Goal: Information Seeking & Learning: Learn about a topic

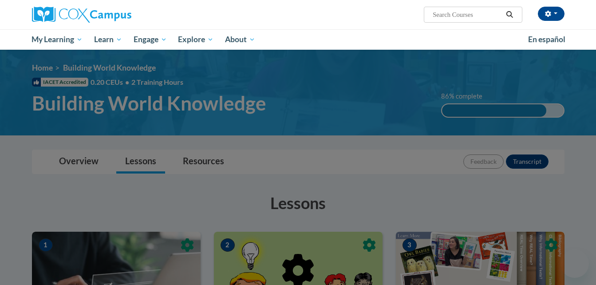
scroll to position [681, 0]
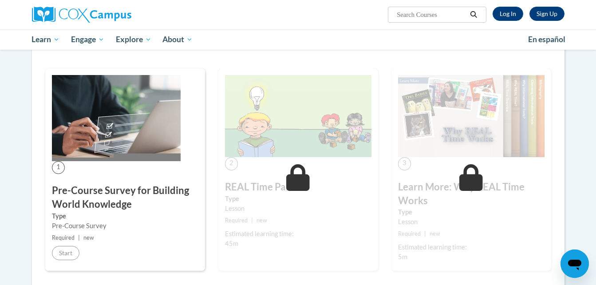
scroll to position [134, 0]
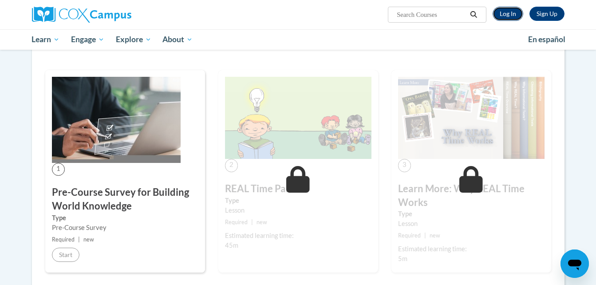
click at [513, 10] on link "Log In" at bounding box center [508, 14] width 31 height 14
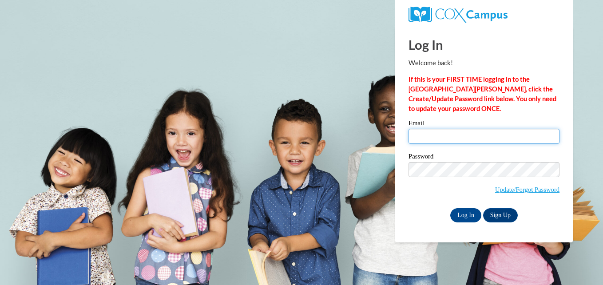
click at [438, 139] on input "Email" at bounding box center [484, 136] width 151 height 15
type input "misslittlesbaby87.db@gmail.com"
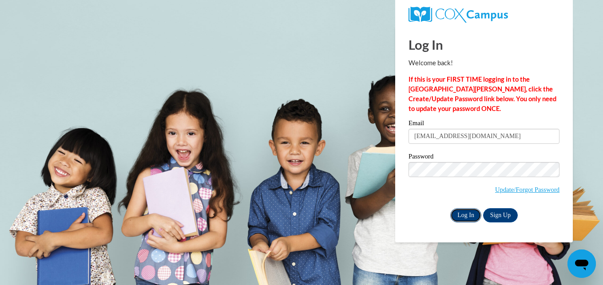
click at [460, 212] on input "Log In" at bounding box center [465, 215] width 31 height 14
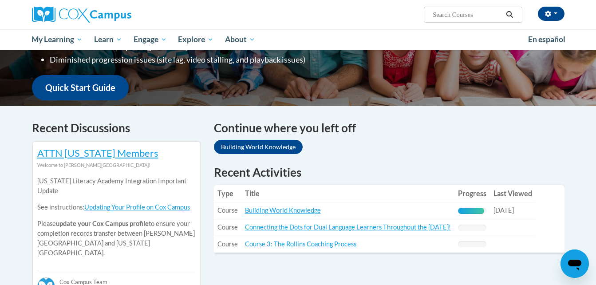
scroll to position [213, 0]
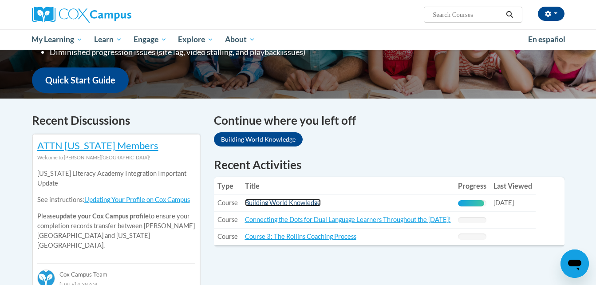
click at [296, 202] on link "Building World Knowledge" at bounding box center [283, 203] width 76 height 8
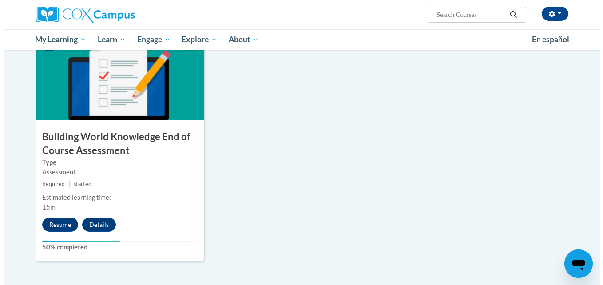
scroll to position [698, 0]
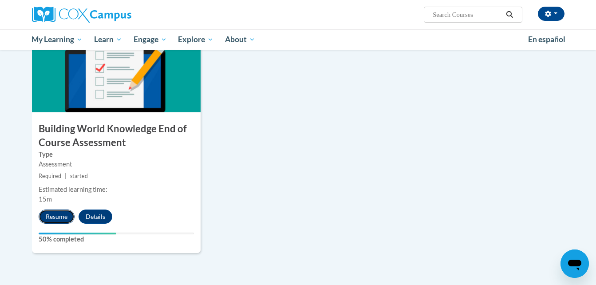
click at [59, 221] on button "Resume" at bounding box center [57, 217] width 36 height 14
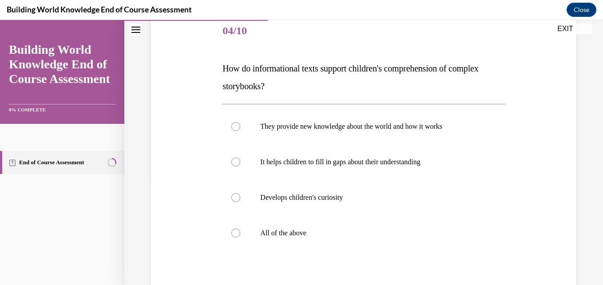
scroll to position [107, 0]
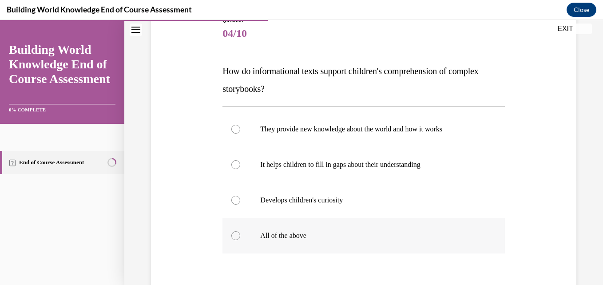
click at [234, 241] on label "All of the above" at bounding box center [363, 236] width 282 height 36
click at [234, 240] on input "All of the above" at bounding box center [235, 235] width 9 height 9
radio input "true"
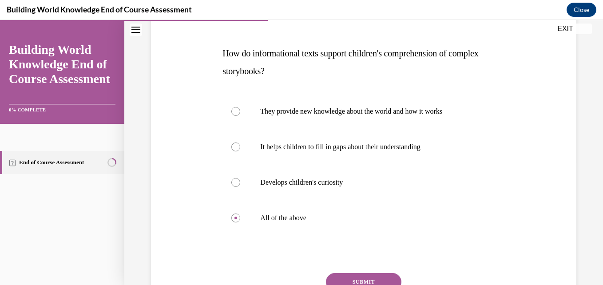
scroll to position [143, 0]
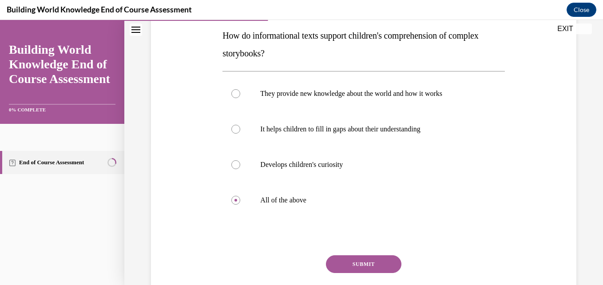
click at [366, 271] on button "SUBMIT" at bounding box center [363, 264] width 75 height 18
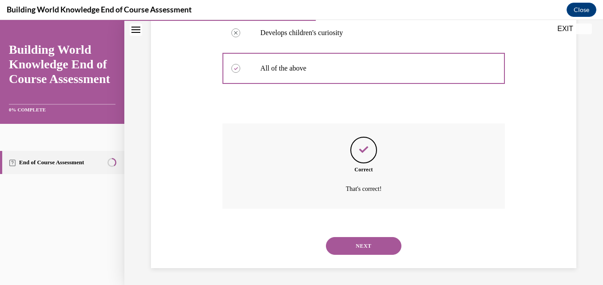
scroll to position [275, 0]
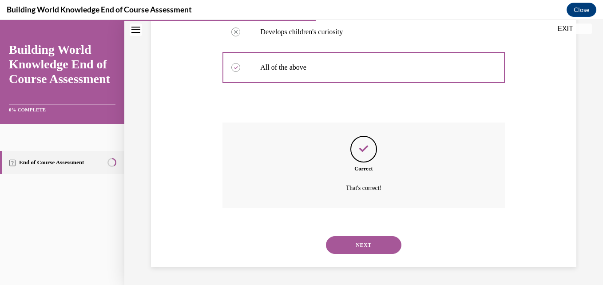
click at [377, 250] on button "NEXT" at bounding box center [363, 245] width 75 height 18
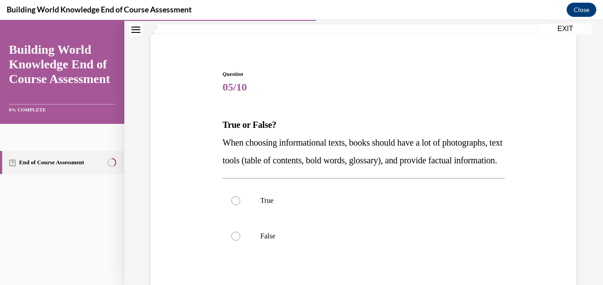
scroll to position [71, 0]
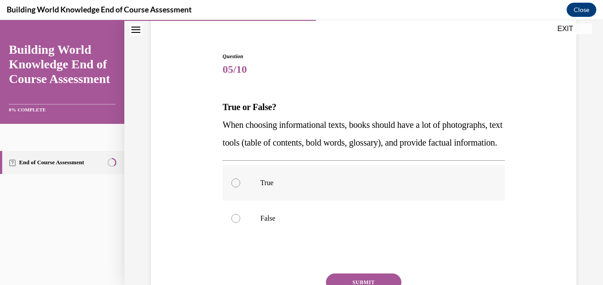
click at [232, 187] on div at bounding box center [235, 183] width 9 height 9
click at [232, 187] on input "True" at bounding box center [235, 183] width 9 height 9
radio input "true"
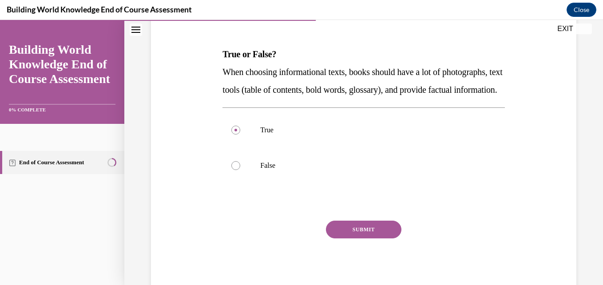
scroll to position [124, 0]
click at [373, 238] on button "SUBMIT" at bounding box center [363, 229] width 75 height 18
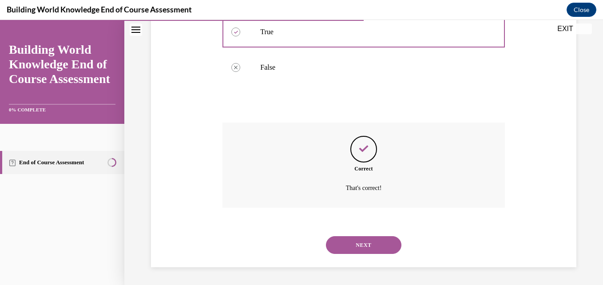
scroll to position [240, 0]
click at [373, 249] on button "NEXT" at bounding box center [363, 245] width 75 height 18
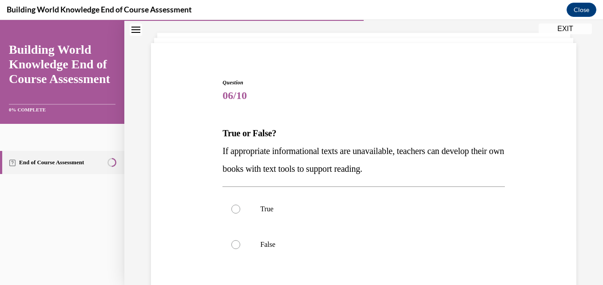
scroll to position [53, 0]
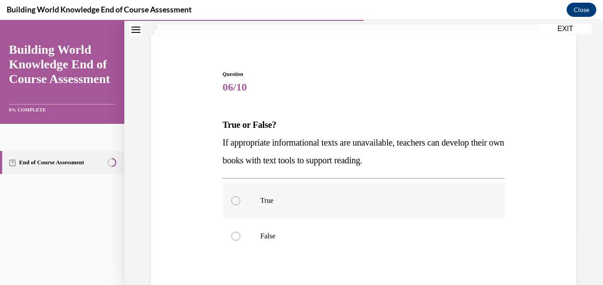
click at [232, 202] on div at bounding box center [235, 200] width 9 height 9
click at [232, 202] on input "True" at bounding box center [235, 200] width 9 height 9
radio input "true"
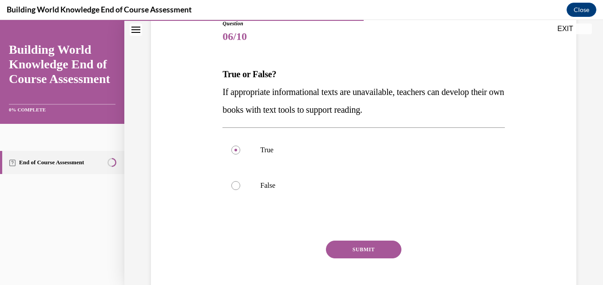
scroll to position [107, 0]
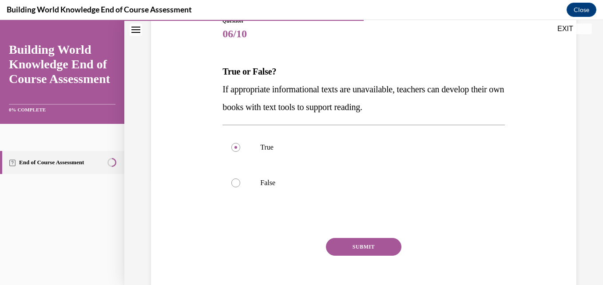
click at [362, 247] on button "SUBMIT" at bounding box center [363, 247] width 75 height 18
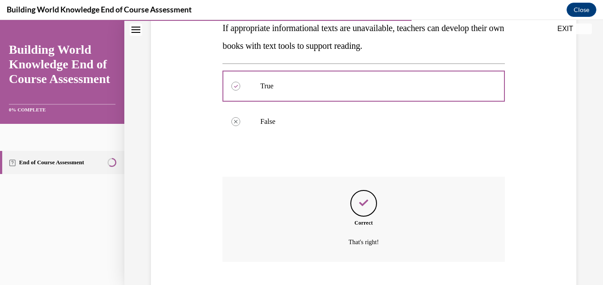
scroll to position [222, 0]
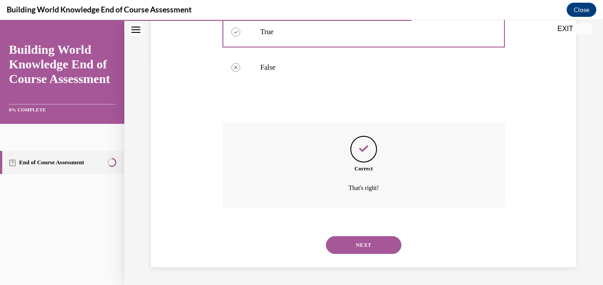
click at [362, 247] on button "NEXT" at bounding box center [363, 245] width 75 height 18
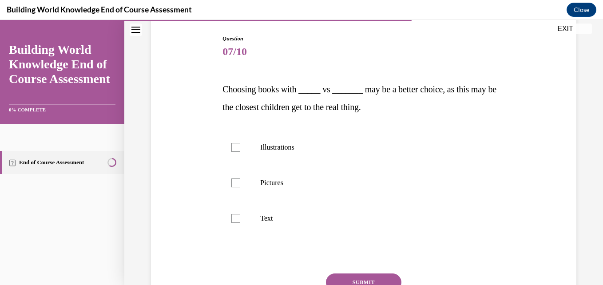
scroll to position [107, 0]
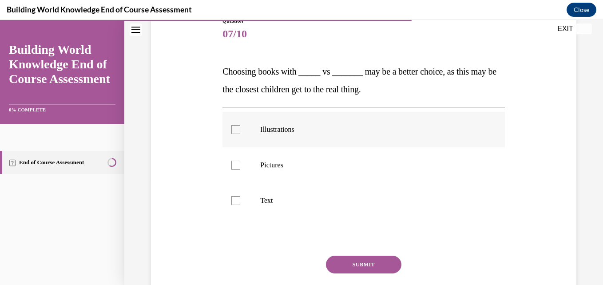
click at [234, 129] on div at bounding box center [235, 129] width 9 height 9
click at [234, 129] on input "Illustrations" at bounding box center [235, 129] width 9 height 9
checkbox input "true"
click at [236, 161] on div at bounding box center [235, 165] width 9 height 9
click at [236, 161] on input "Pictures" at bounding box center [235, 165] width 9 height 9
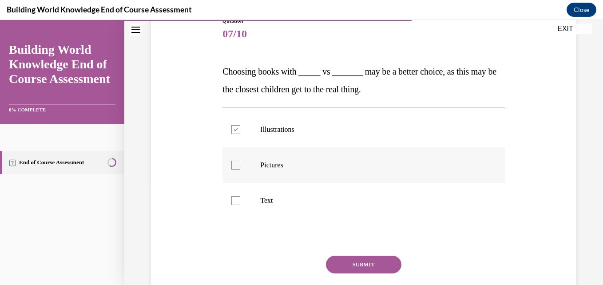
checkbox input "true"
click at [346, 262] on button "SUBMIT" at bounding box center [363, 265] width 75 height 18
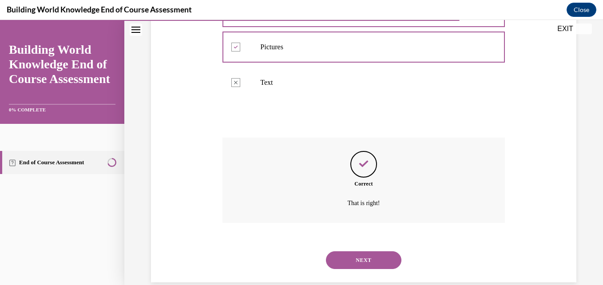
scroll to position [240, 0]
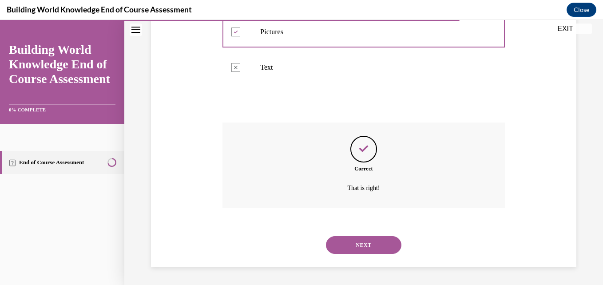
click at [383, 240] on button "NEXT" at bounding box center [363, 245] width 75 height 18
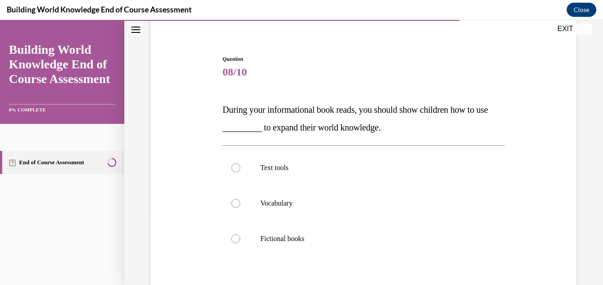
scroll to position [71, 0]
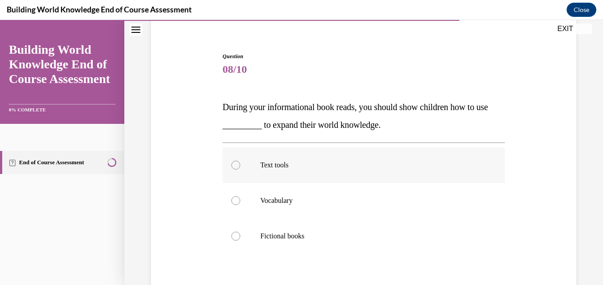
click at [236, 167] on div at bounding box center [235, 165] width 9 height 9
click at [236, 167] on input "Text tools" at bounding box center [235, 165] width 9 height 9
radio input "true"
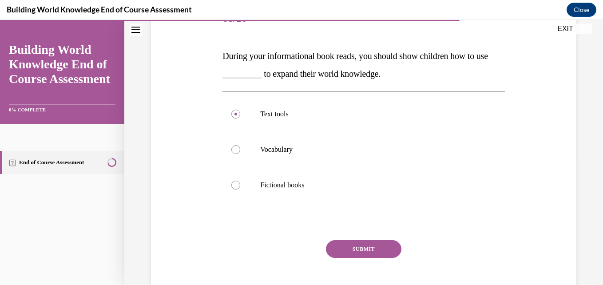
scroll to position [124, 0]
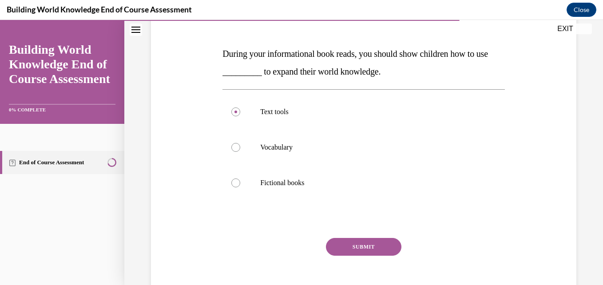
click at [378, 250] on button "SUBMIT" at bounding box center [363, 247] width 75 height 18
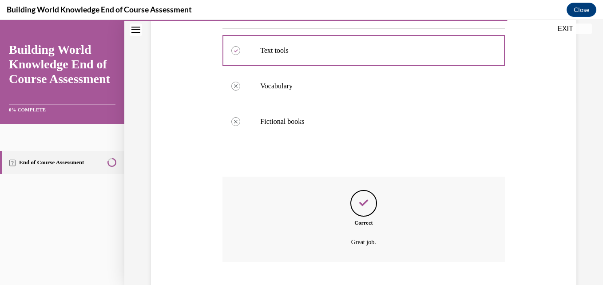
scroll to position [240, 0]
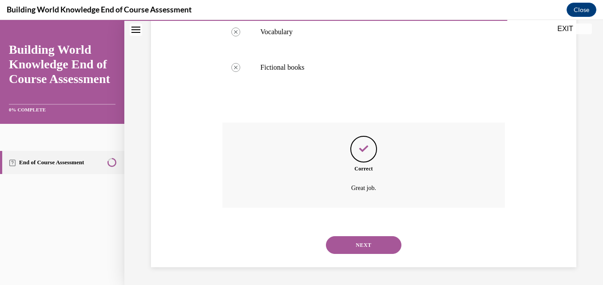
click at [374, 246] on button "NEXT" at bounding box center [363, 245] width 75 height 18
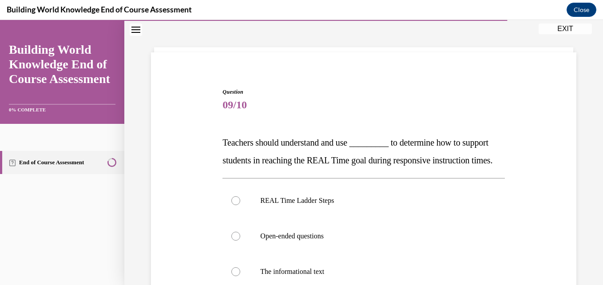
scroll to position [53, 0]
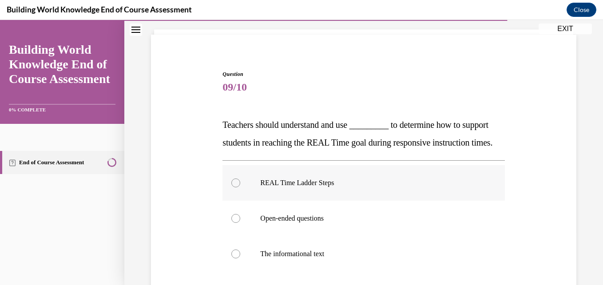
click at [234, 187] on div at bounding box center [235, 183] width 9 height 9
click at [234, 187] on input "REAL Time Ladder Steps" at bounding box center [235, 183] width 9 height 9
radio input "true"
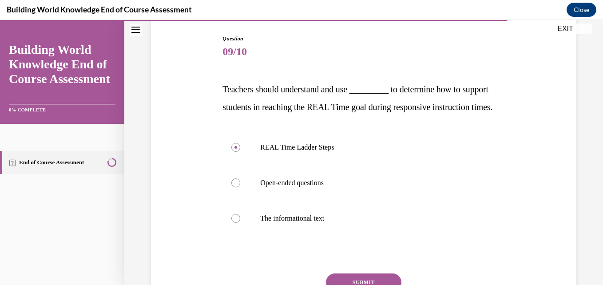
scroll to position [172, 0]
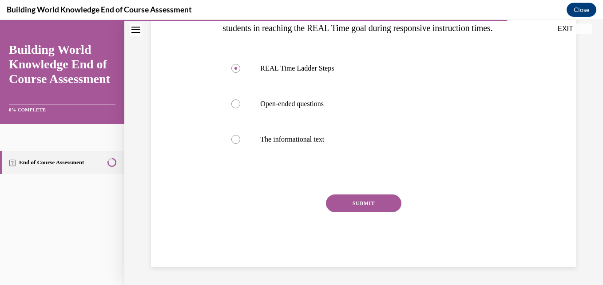
click at [371, 212] on button "SUBMIT" at bounding box center [363, 203] width 75 height 18
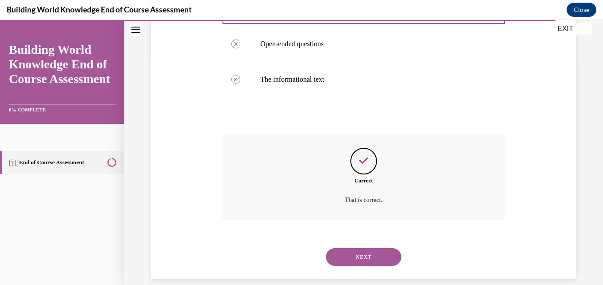
scroll to position [258, 0]
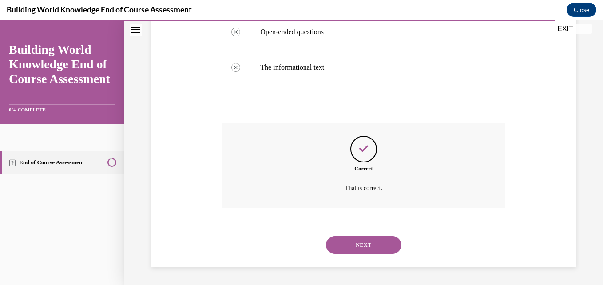
click at [372, 243] on button "NEXT" at bounding box center [363, 245] width 75 height 18
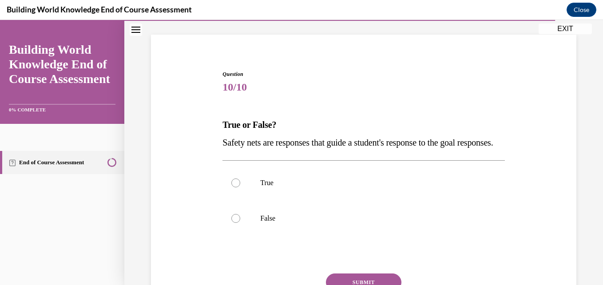
scroll to position [71, 0]
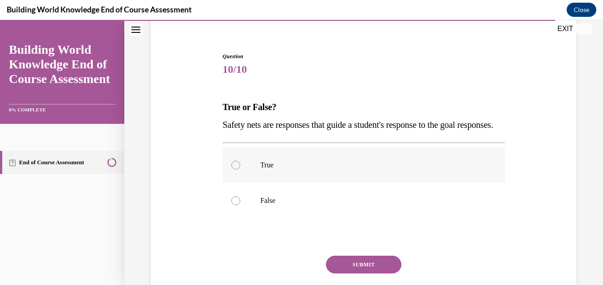
click at [231, 170] on div at bounding box center [235, 165] width 9 height 9
click at [231, 170] on input "True" at bounding box center [235, 165] width 9 height 9
radio input "true"
click at [340, 274] on button "SUBMIT" at bounding box center [363, 265] width 75 height 18
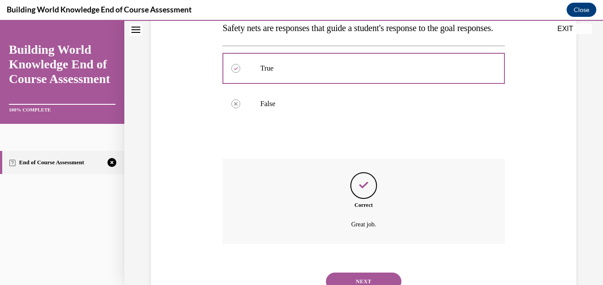
scroll to position [222, 0]
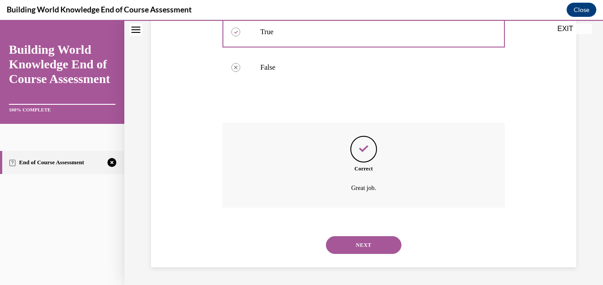
click at [375, 251] on button "NEXT" at bounding box center [363, 245] width 75 height 18
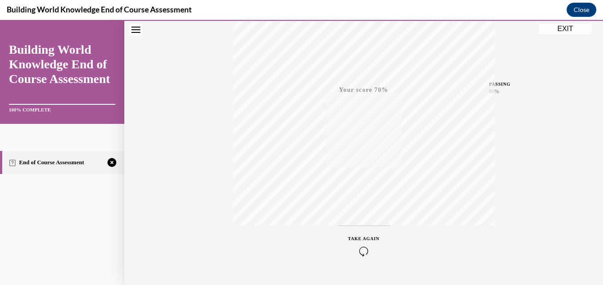
scroll to position [190, 0]
click at [359, 216] on span "TAKE AGAIN" at bounding box center [364, 218] width 32 height 5
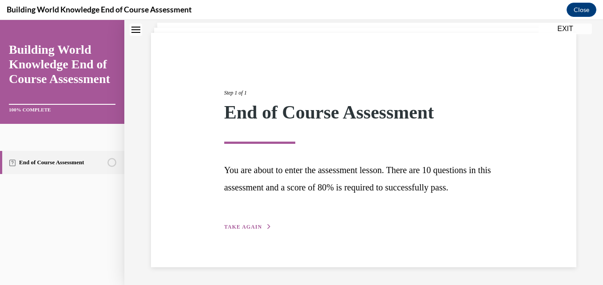
scroll to position [55, 0]
click at [238, 226] on span "TAKE AGAIN" at bounding box center [243, 227] width 38 height 6
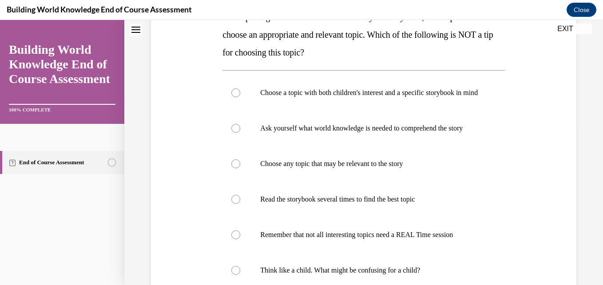
scroll to position [162, 0]
click at [231, 168] on div at bounding box center [235, 163] width 9 height 9
click at [231, 168] on input "Choose any topic that may be relevant to the story" at bounding box center [235, 163] width 9 height 9
radio input "true"
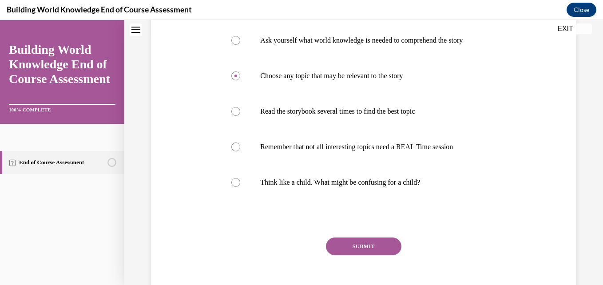
scroll to position [250, 0]
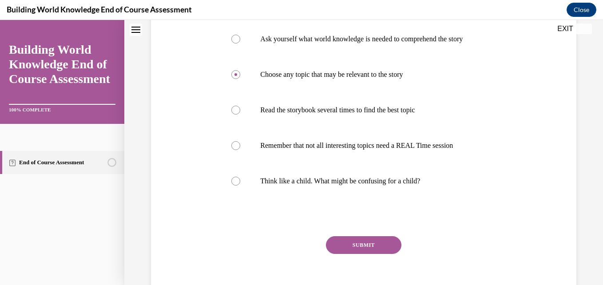
click at [374, 254] on button "SUBMIT" at bounding box center [363, 245] width 75 height 18
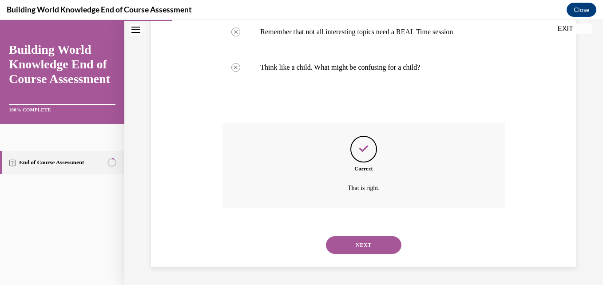
scroll to position [382, 0]
click at [372, 245] on button "NEXT" at bounding box center [363, 245] width 75 height 18
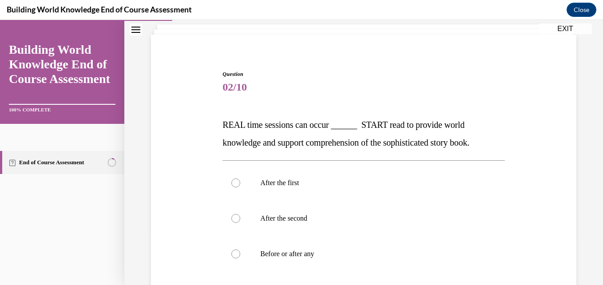
scroll to position [71, 0]
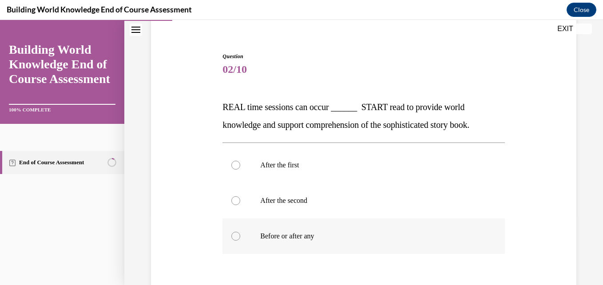
click at [293, 235] on p "Before or after any" at bounding box center [371, 236] width 222 height 9
click at [240, 235] on input "Before or after any" at bounding box center [235, 236] width 9 height 9
radio input "true"
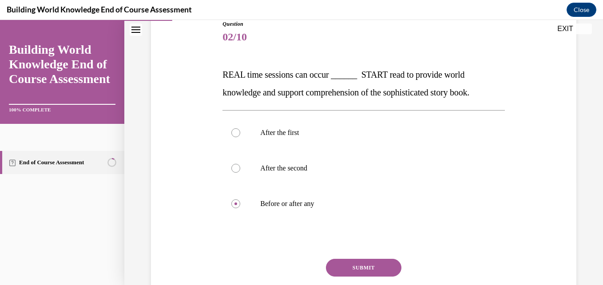
scroll to position [124, 0]
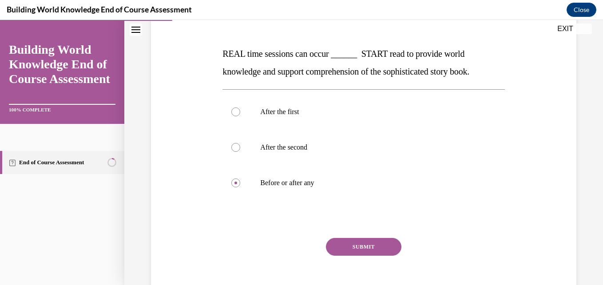
click at [344, 240] on button "SUBMIT" at bounding box center [363, 247] width 75 height 18
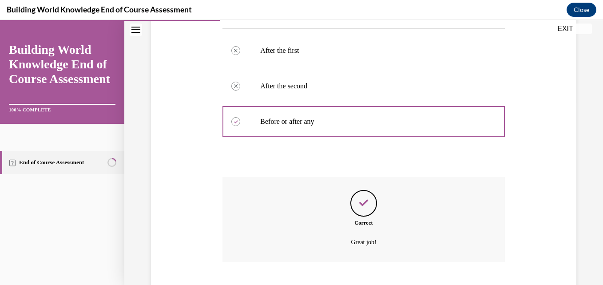
scroll to position [240, 0]
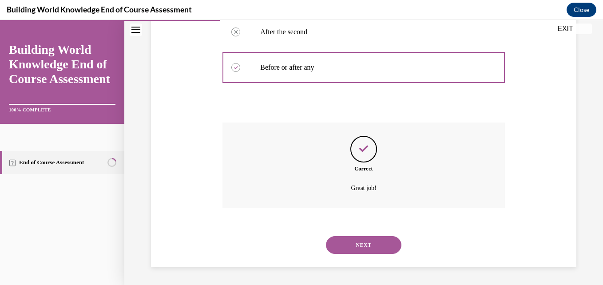
click at [376, 246] on button "NEXT" at bounding box center [363, 245] width 75 height 18
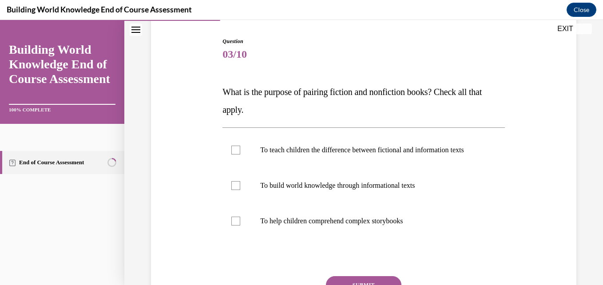
scroll to position [89, 0]
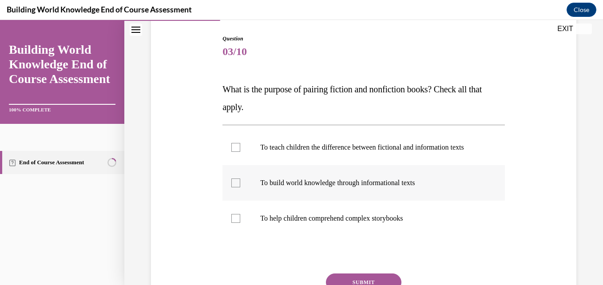
click at [234, 187] on div at bounding box center [235, 183] width 9 height 9
click at [234, 187] on input "To build world knowledge through informational texts" at bounding box center [235, 183] width 9 height 9
checkbox input "true"
click at [234, 223] on div at bounding box center [235, 218] width 9 height 9
click at [234, 223] on input "To help children comprehend complex storybooks" at bounding box center [235, 218] width 9 height 9
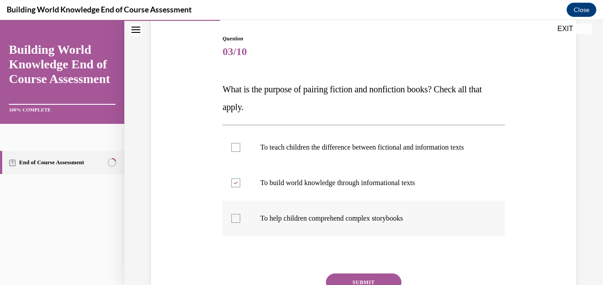
checkbox input "true"
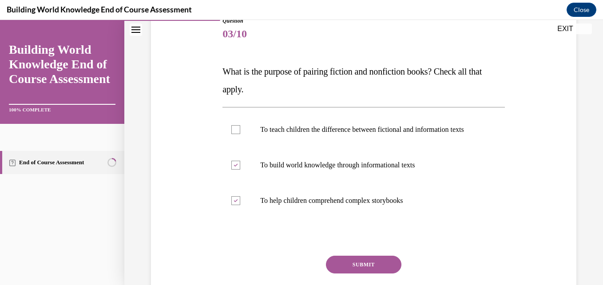
scroll to position [124, 0]
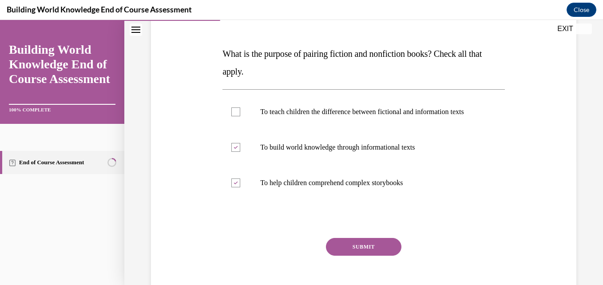
click at [363, 254] on button "SUBMIT" at bounding box center [363, 247] width 75 height 18
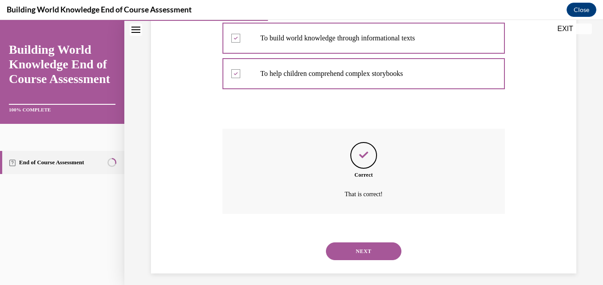
scroll to position [249, 0]
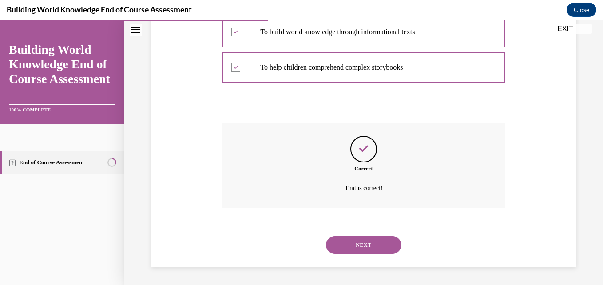
click at [363, 254] on div "NEXT" at bounding box center [363, 245] width 282 height 36
click at [362, 247] on button "NEXT" at bounding box center [363, 245] width 75 height 18
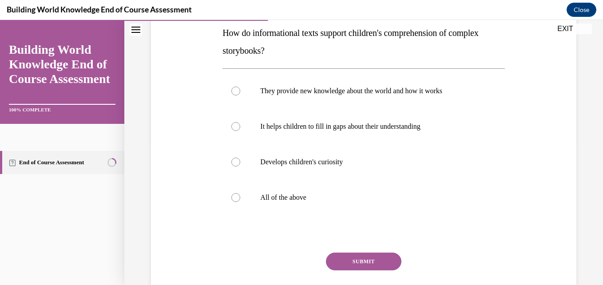
scroll to position [148, 0]
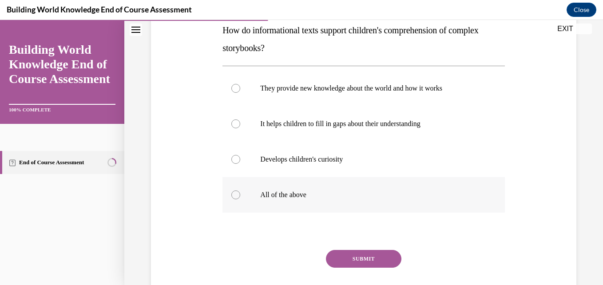
click at [236, 194] on div at bounding box center [235, 194] width 9 height 9
click at [236, 194] on input "All of the above" at bounding box center [235, 194] width 9 height 9
radio input "true"
click at [378, 255] on button "SUBMIT" at bounding box center [363, 259] width 75 height 18
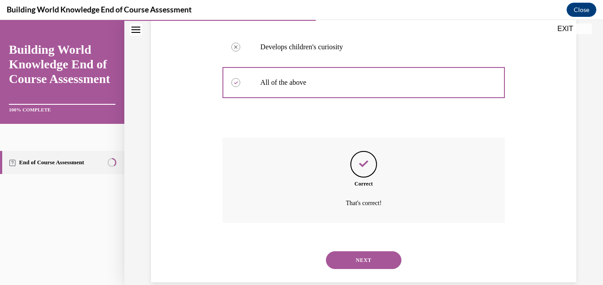
scroll to position [275, 0]
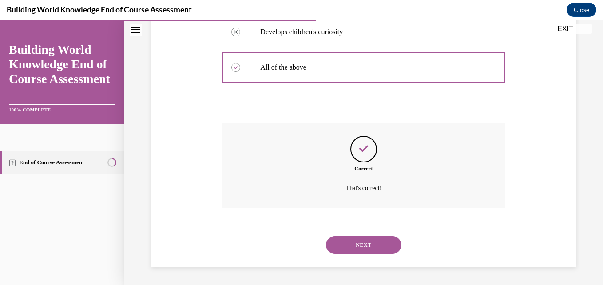
click at [365, 240] on button "NEXT" at bounding box center [363, 245] width 75 height 18
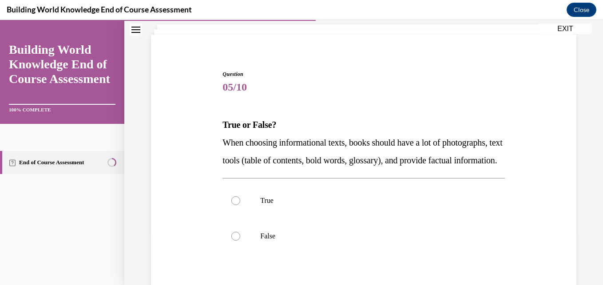
scroll to position [71, 0]
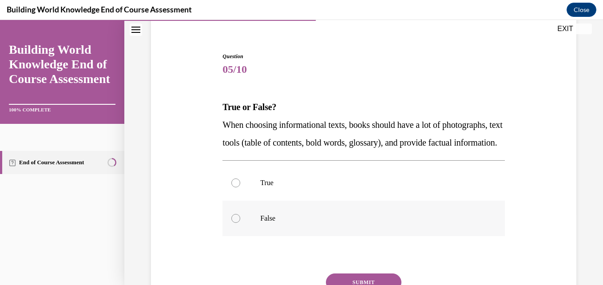
click at [233, 223] on div at bounding box center [235, 218] width 9 height 9
click at [233, 223] on input "False" at bounding box center [235, 218] width 9 height 9
radio input "true"
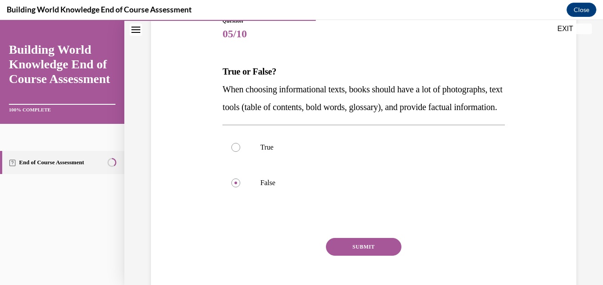
scroll to position [124, 0]
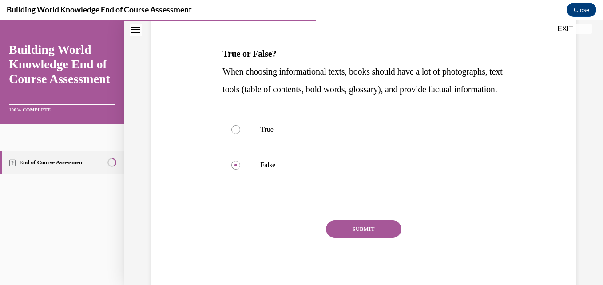
click at [387, 238] on button "SUBMIT" at bounding box center [363, 229] width 75 height 18
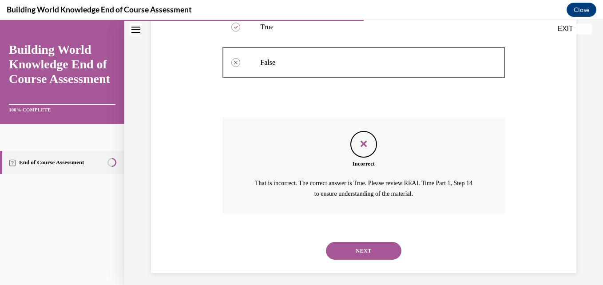
scroll to position [250, 0]
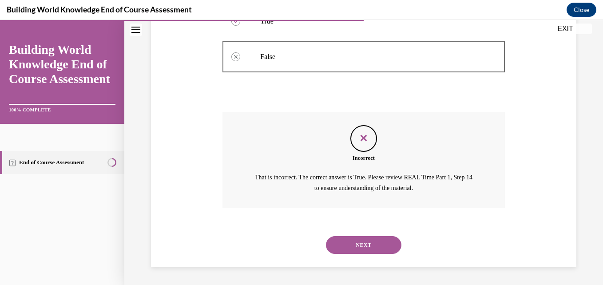
click at [360, 241] on button "NEXT" at bounding box center [363, 245] width 75 height 18
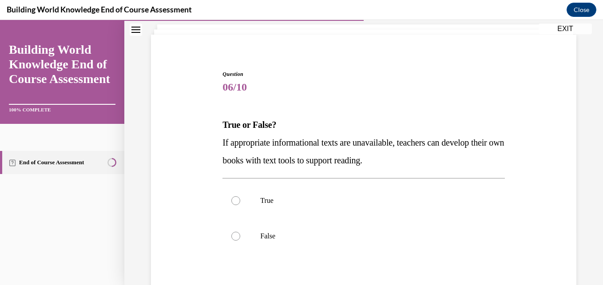
scroll to position [71, 0]
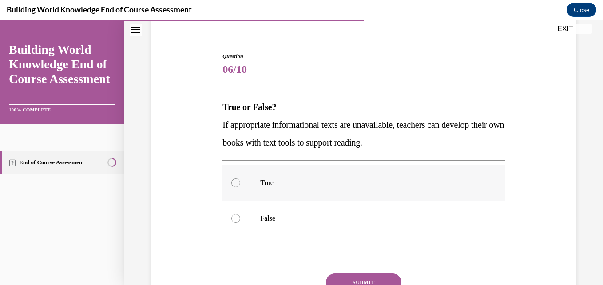
click at [236, 182] on div at bounding box center [235, 183] width 9 height 9
click at [236, 182] on input "True" at bounding box center [235, 183] width 9 height 9
radio input "true"
click at [361, 278] on button "SUBMIT" at bounding box center [363, 283] width 75 height 18
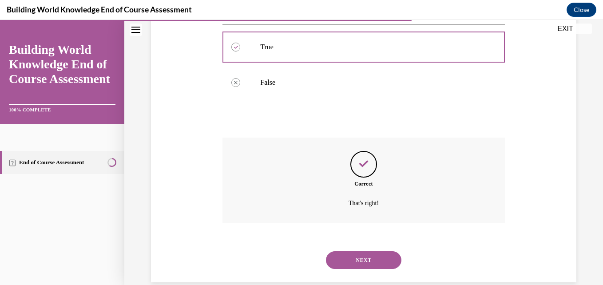
scroll to position [222, 0]
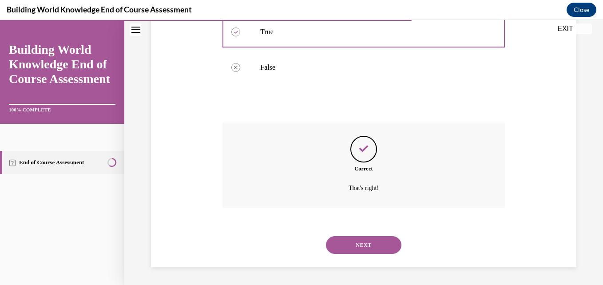
click at [350, 242] on button "NEXT" at bounding box center [363, 245] width 75 height 18
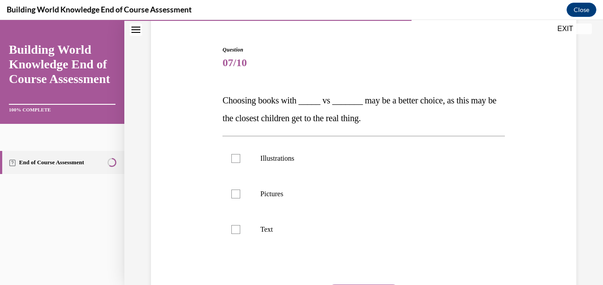
scroll to position [89, 0]
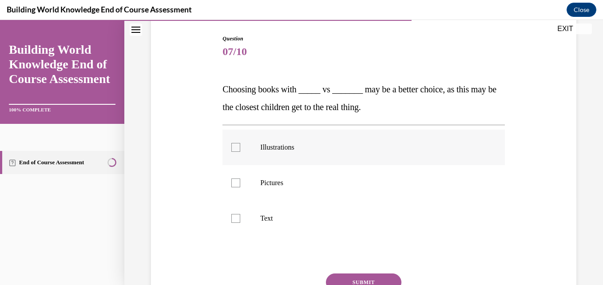
click at [239, 148] on div at bounding box center [235, 147] width 9 height 9
click at [239, 148] on input "Illustrations" at bounding box center [235, 147] width 9 height 9
checkbox input "true"
click at [232, 179] on div at bounding box center [235, 183] width 9 height 9
click at [232, 179] on input "Pictures" at bounding box center [235, 183] width 9 height 9
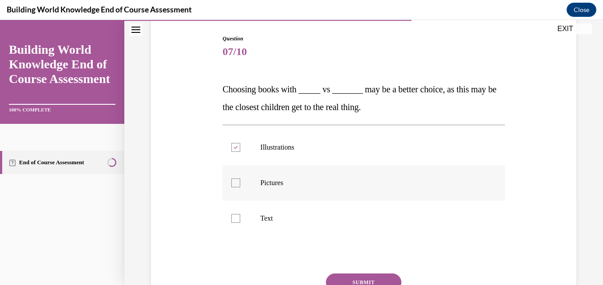
checkbox input "true"
click at [342, 276] on button "SUBMIT" at bounding box center [363, 283] width 75 height 18
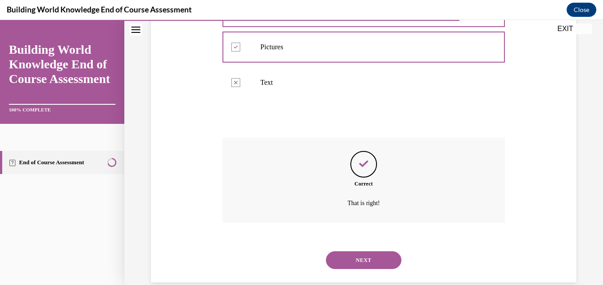
scroll to position [240, 0]
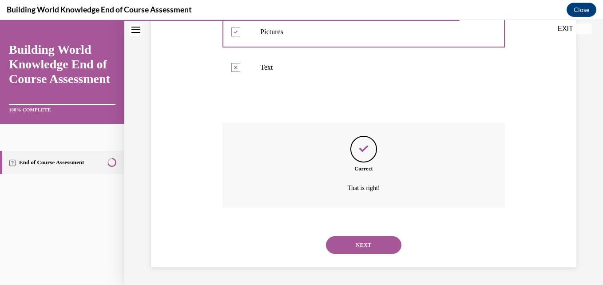
click at [342, 276] on div "Question 07/10 Choosing books with _____ vs _______ may be a better choice, as …" at bounding box center [363, 46] width 479 height 477
click at [358, 240] on button "NEXT" at bounding box center [363, 245] width 75 height 18
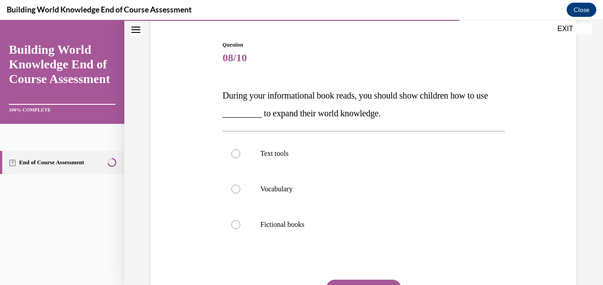
scroll to position [89, 0]
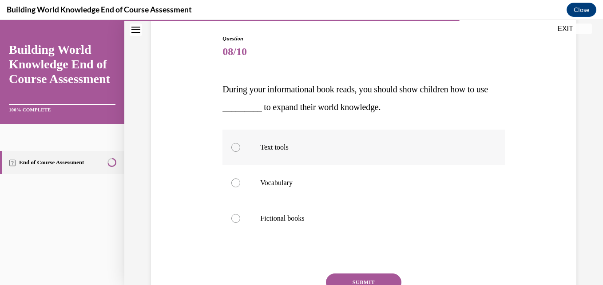
click at [351, 142] on label "Text tools" at bounding box center [363, 148] width 282 height 36
click at [240, 143] on input "Text tools" at bounding box center [235, 147] width 9 height 9
radio input "true"
click at [366, 275] on button "SUBMIT" at bounding box center [363, 283] width 75 height 18
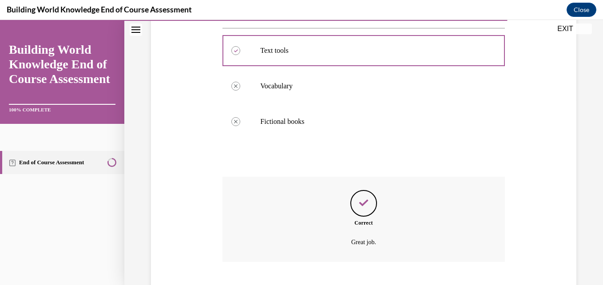
scroll to position [240, 0]
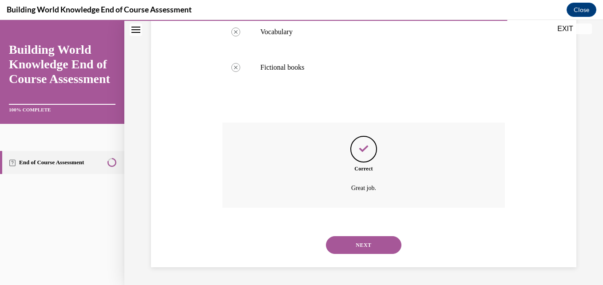
click at [358, 246] on button "NEXT" at bounding box center [363, 245] width 75 height 18
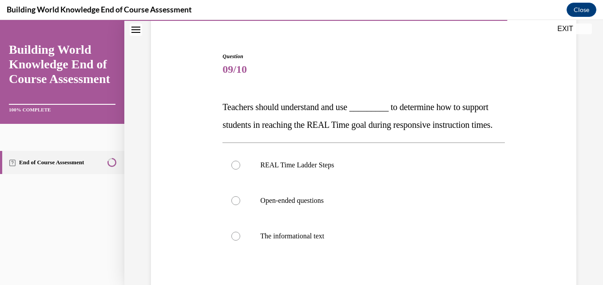
scroll to position [89, 0]
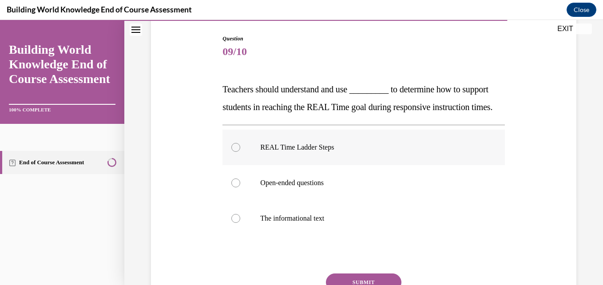
click at [309, 165] on label "REAL Time Ladder Steps" at bounding box center [363, 148] width 282 height 36
click at [240, 152] on input "REAL Time Ladder Steps" at bounding box center [235, 147] width 9 height 9
radio input "true"
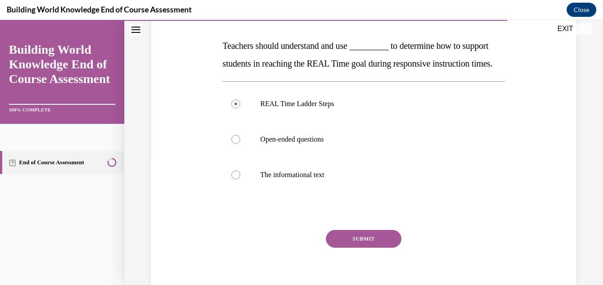
scroll to position [142, 0]
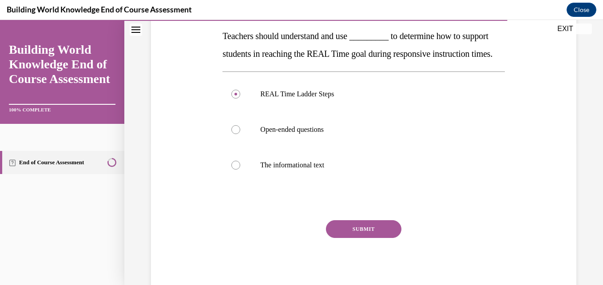
click at [365, 238] on button "SUBMIT" at bounding box center [363, 229] width 75 height 18
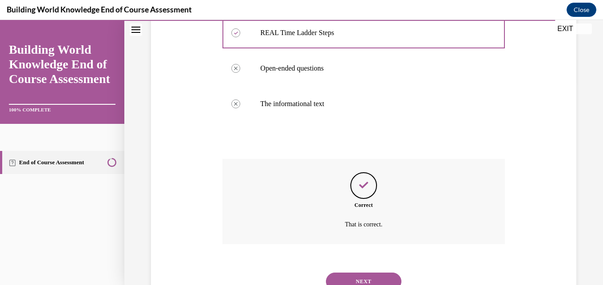
click at [365, 245] on div "Question 09/10 Teachers should understand and use _________ to determine how to…" at bounding box center [363, 112] width 282 height 384
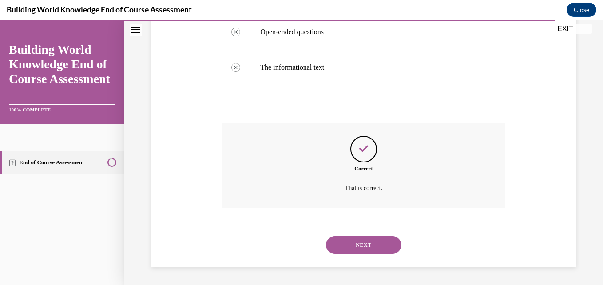
click at [365, 245] on button "NEXT" at bounding box center [363, 245] width 75 height 18
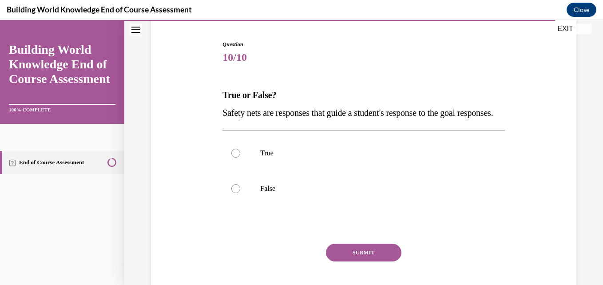
scroll to position [89, 0]
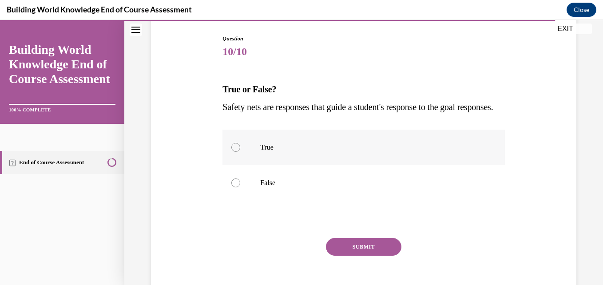
click at [271, 165] on label "True" at bounding box center [363, 148] width 282 height 36
click at [240, 152] on input "True" at bounding box center [235, 147] width 9 height 9
radio input "true"
click at [353, 256] on button "SUBMIT" at bounding box center [363, 247] width 75 height 18
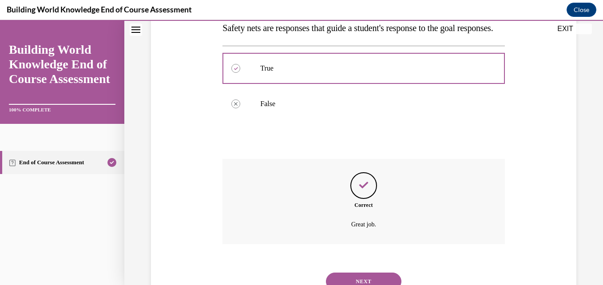
scroll to position [222, 0]
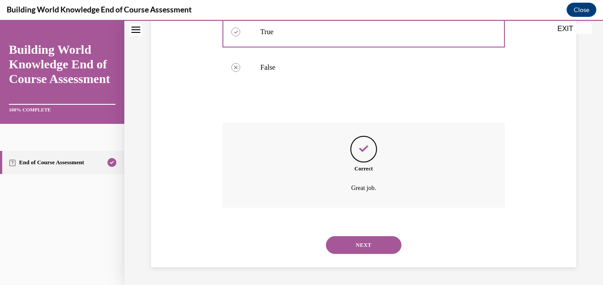
click at [367, 246] on button "NEXT" at bounding box center [363, 245] width 75 height 18
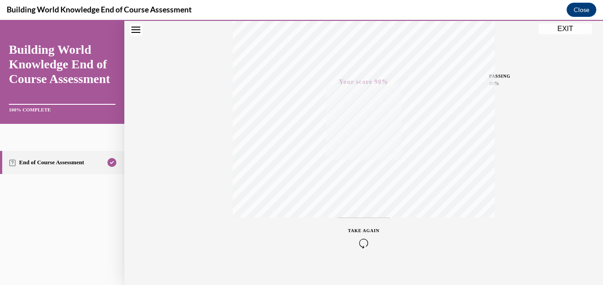
scroll to position [190, 0]
click at [568, 26] on button "EXIT" at bounding box center [565, 29] width 53 height 11
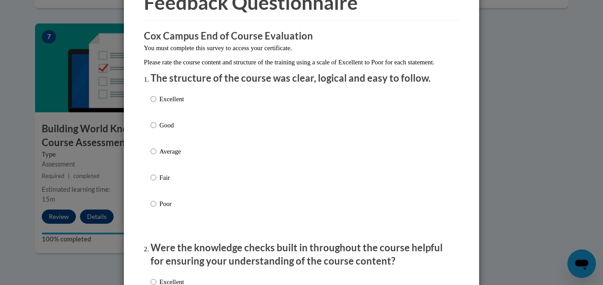
scroll to position [53, 0]
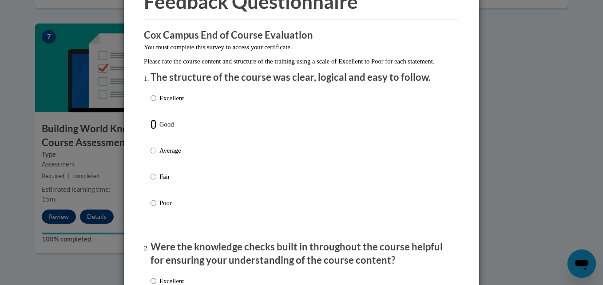
click at [151, 129] on input "Good" at bounding box center [154, 124] width 6 height 10
radio input "true"
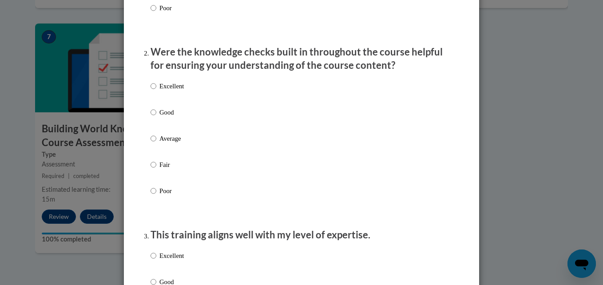
scroll to position [279, 0]
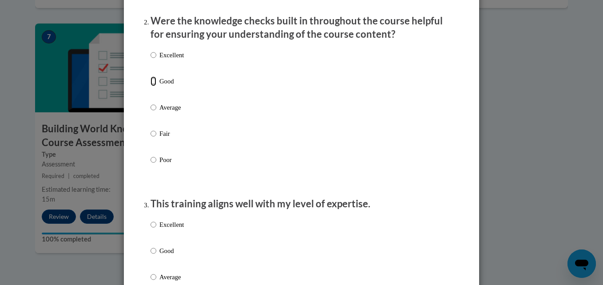
click at [151, 86] on input "Good" at bounding box center [154, 81] width 6 height 10
radio input "true"
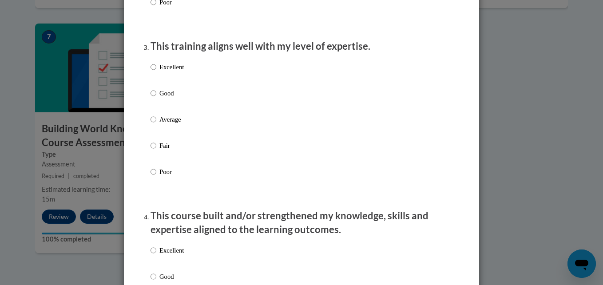
scroll to position [449, 0]
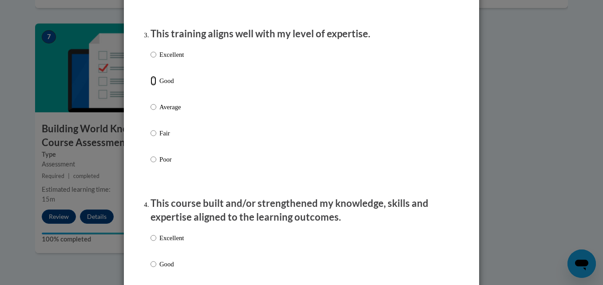
click at [153, 86] on input "Good" at bounding box center [154, 81] width 6 height 10
radio input "true"
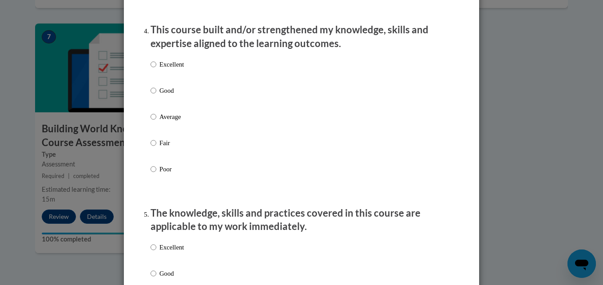
scroll to position [632, 0]
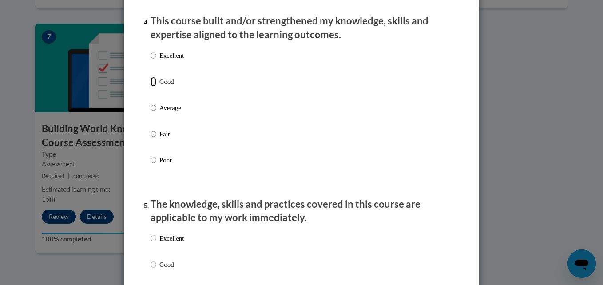
click at [151, 87] on input "Good" at bounding box center [154, 82] width 6 height 10
radio input "true"
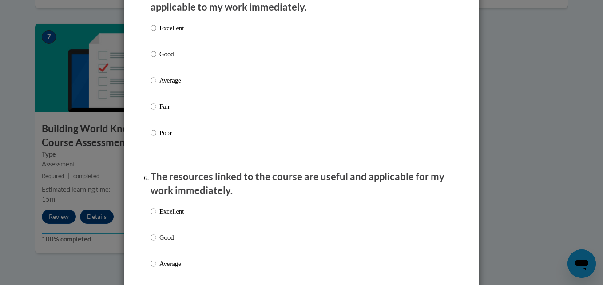
scroll to position [855, 0]
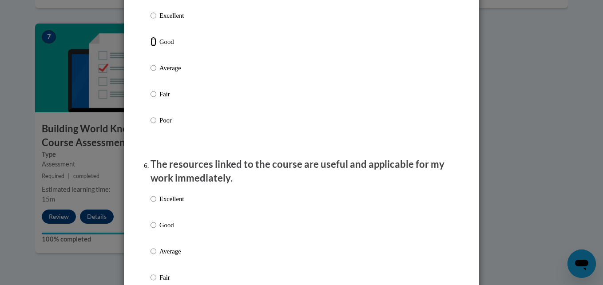
click at [151, 47] on input "Good" at bounding box center [154, 42] width 6 height 10
radio input "true"
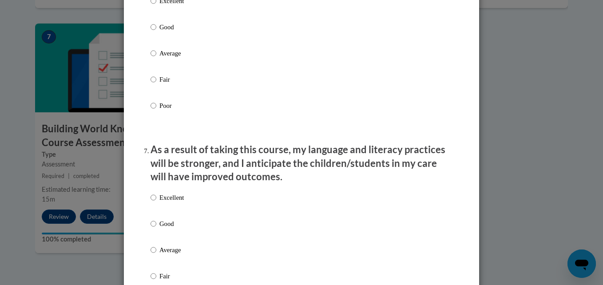
scroll to position [969, 0]
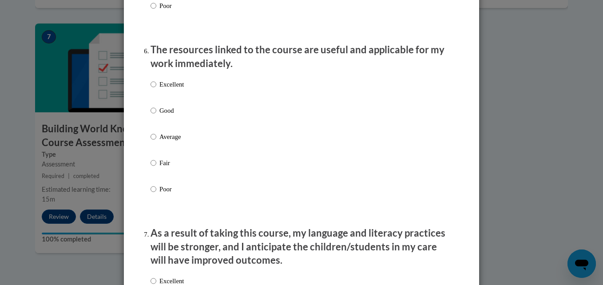
click at [159, 115] on p "Good" at bounding box center [171, 111] width 24 height 10
click at [156, 115] on input "Good" at bounding box center [154, 111] width 6 height 10
radio input "true"
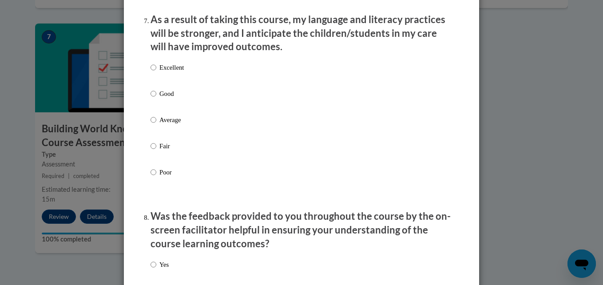
scroll to position [1205, 0]
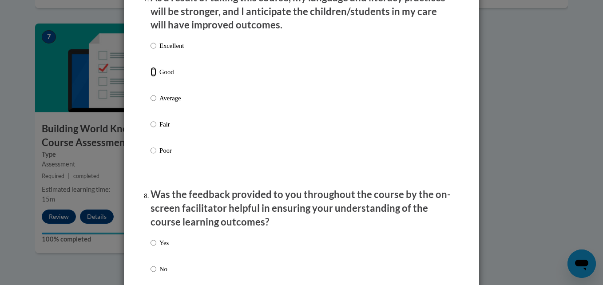
click at [151, 77] on input "Good" at bounding box center [154, 72] width 6 height 10
radio input "true"
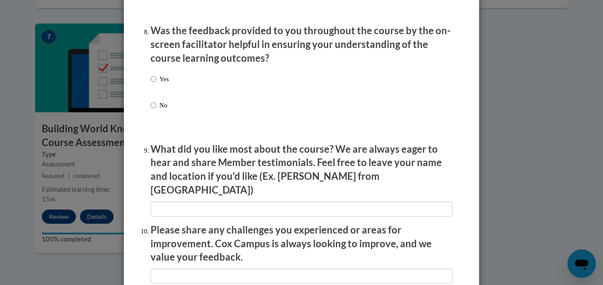
scroll to position [1378, 0]
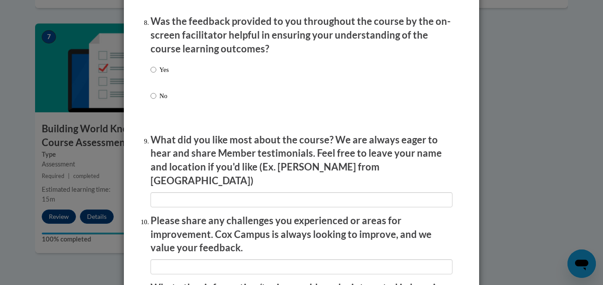
click at [154, 80] on label "Yes" at bounding box center [160, 77] width 18 height 24
click at [154, 75] on input "Yes" at bounding box center [154, 70] width 6 height 10
radio input "true"
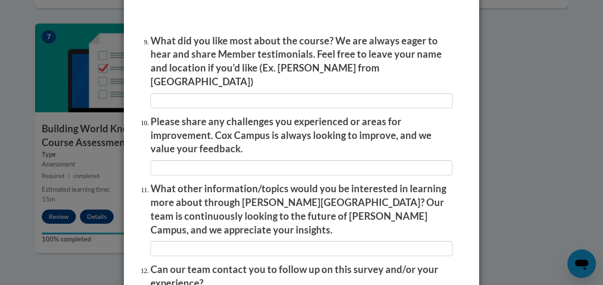
scroll to position [1486, 0]
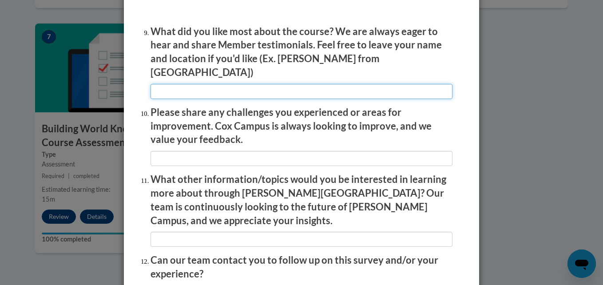
click at [235, 86] on input "textbox" at bounding box center [302, 91] width 302 height 15
type input "everything"
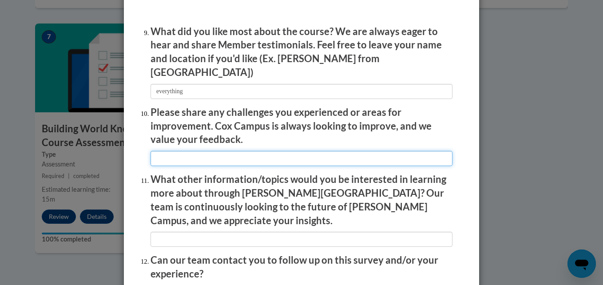
click at [335, 152] on input "textbox" at bounding box center [302, 158] width 302 height 15
click at [333, 151] on input "textbox" at bounding box center [302, 158] width 302 height 15
type input "none"
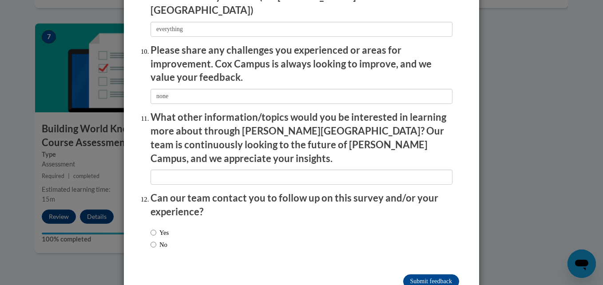
scroll to position [1560, 0]
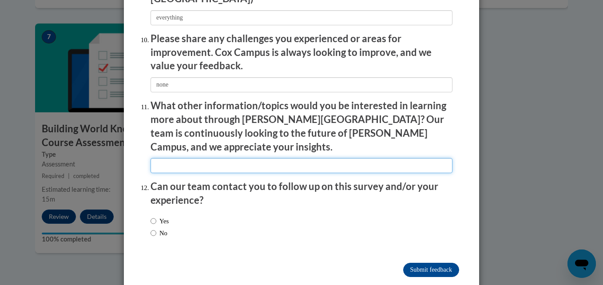
click at [219, 158] on input "textbox" at bounding box center [302, 165] width 302 height 15
type input "m"
type input "none"
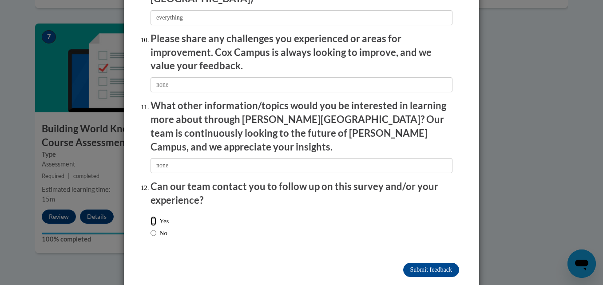
click at [151, 216] on input "Yes" at bounding box center [154, 221] width 6 height 10
radio input "true"
click at [420, 263] on input "Submit feedback" at bounding box center [431, 270] width 56 height 14
